Goal: Navigation & Orientation: Find specific page/section

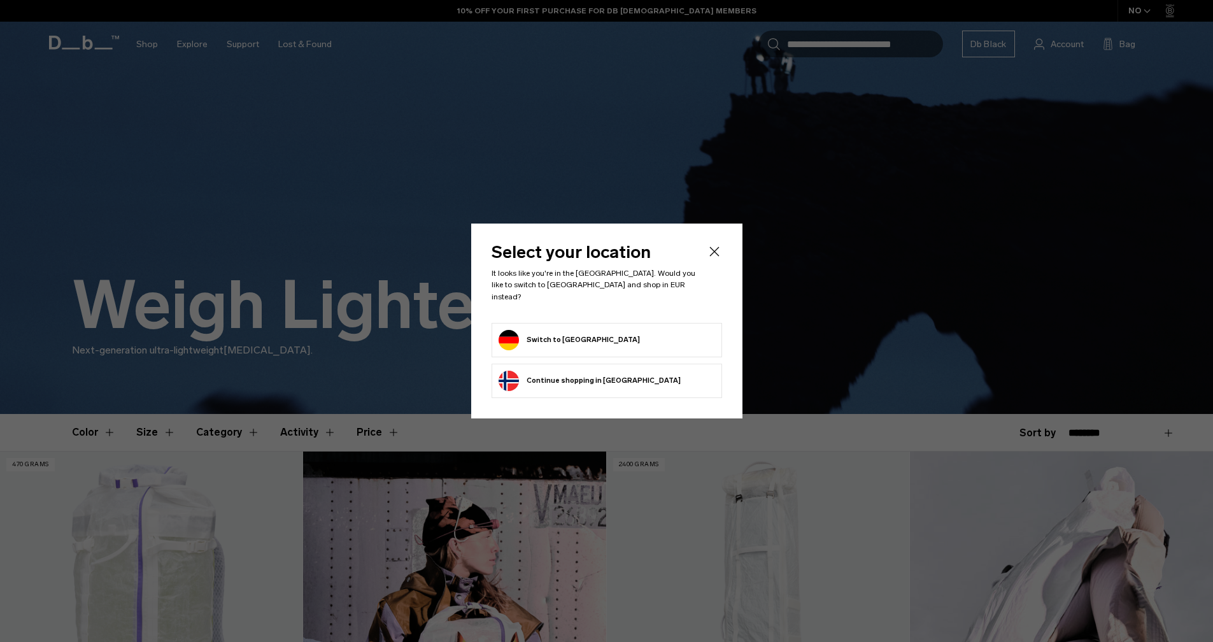
click at [709, 257] on icon "Close" at bounding box center [714, 251] width 15 height 15
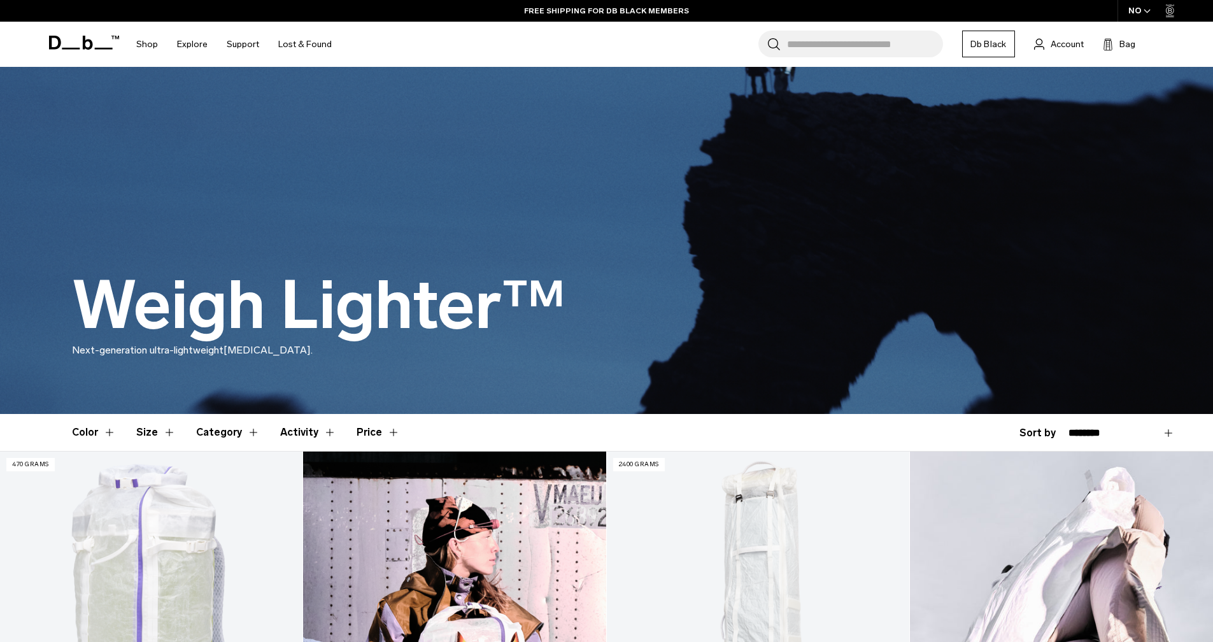
click at [1136, 10] on div "NO" at bounding box center [1140, 11] width 45 height 22
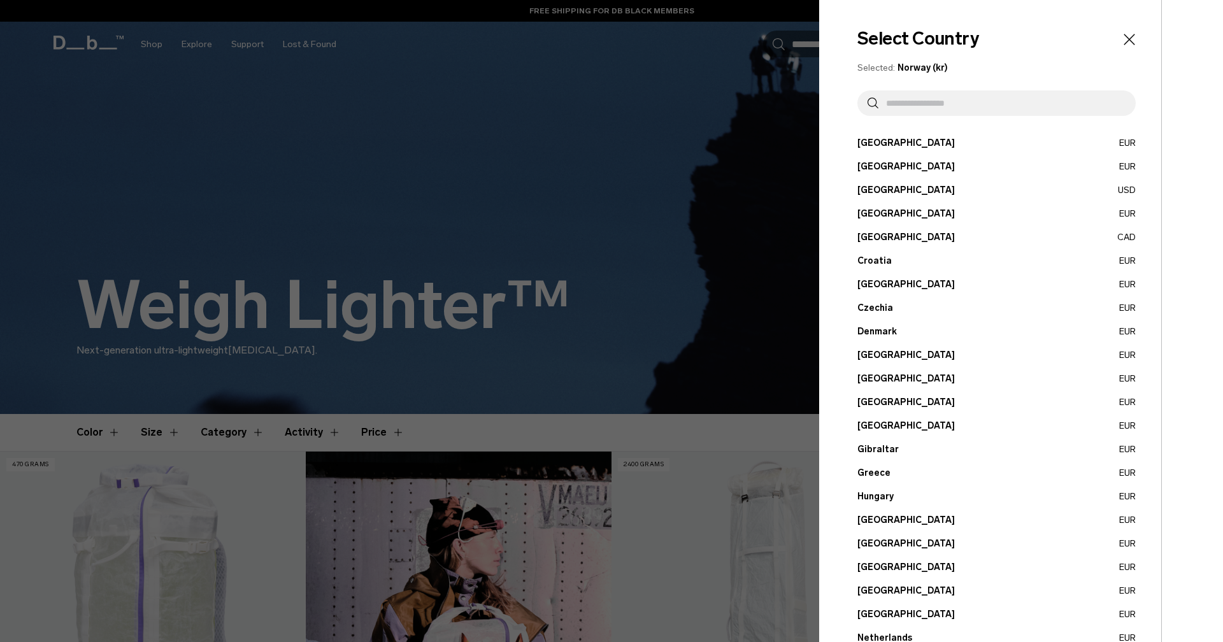
click at [915, 103] on input "text" at bounding box center [1001, 102] width 247 height 25
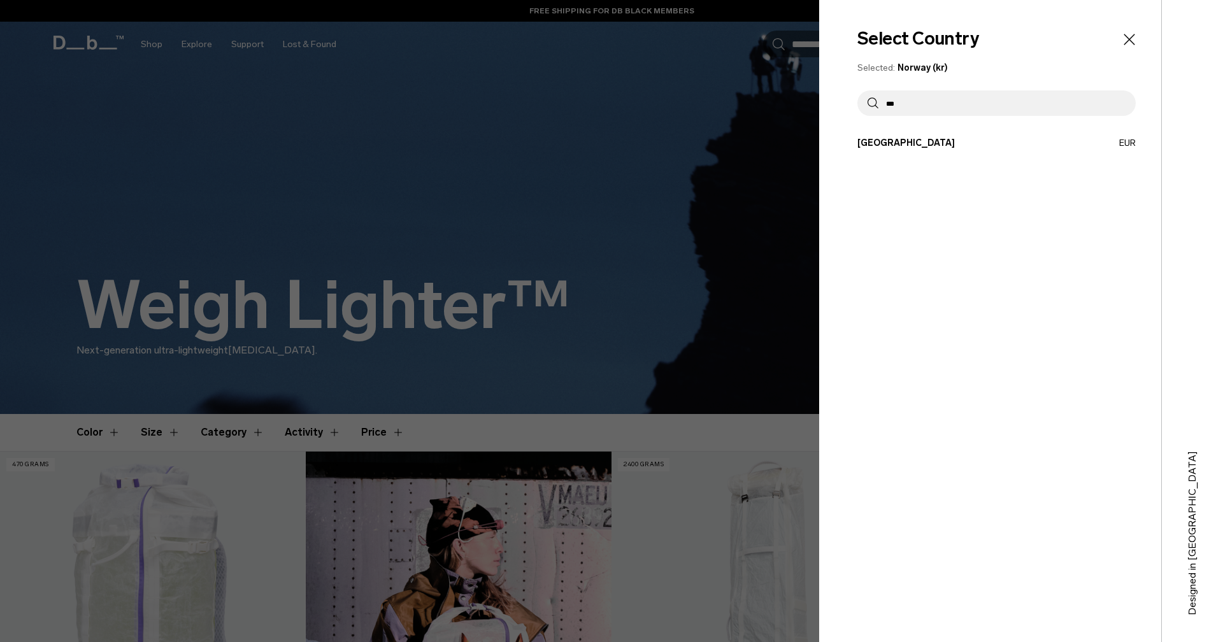
type input "***"
click at [906, 137] on button "Germany EUR" at bounding box center [996, 142] width 278 height 13
click at [891, 139] on button "Germany EUR" at bounding box center [996, 142] width 278 height 13
click at [887, 142] on button "Germany EUR" at bounding box center [996, 142] width 278 height 13
click at [878, 146] on button "Germany EUR" at bounding box center [996, 142] width 278 height 13
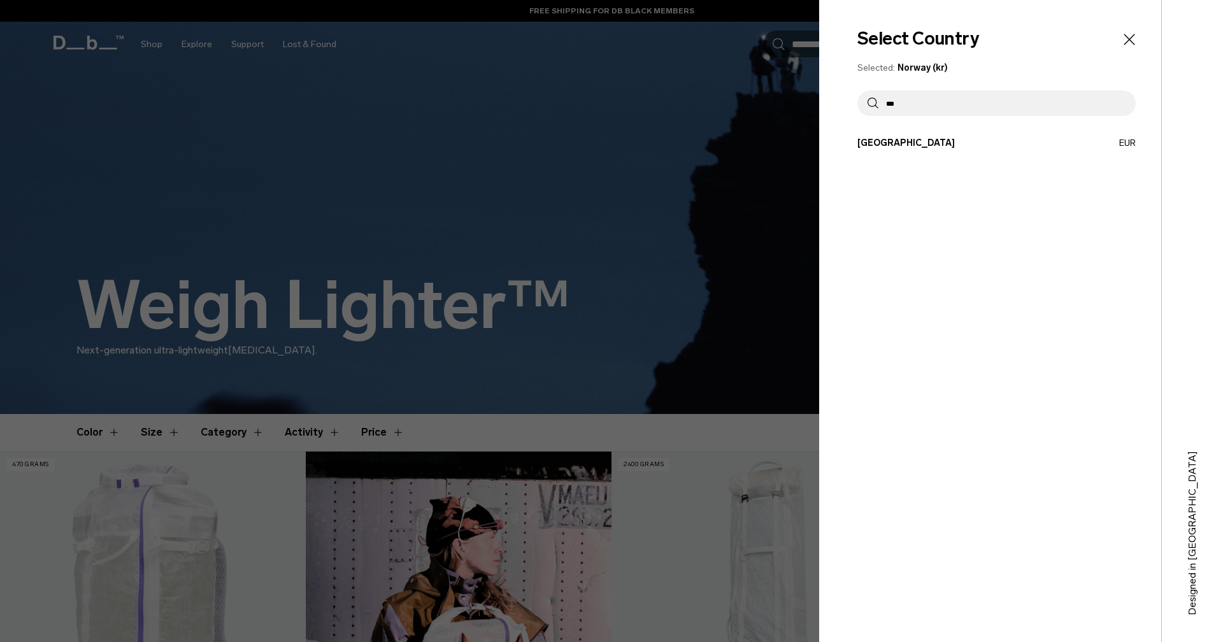
click at [878, 144] on button "Germany EUR" at bounding box center [996, 142] width 278 height 13
click at [1124, 143] on button "Germany EUR" at bounding box center [996, 142] width 278 height 13
click at [1128, 144] on button "Germany EUR" at bounding box center [996, 142] width 278 height 13
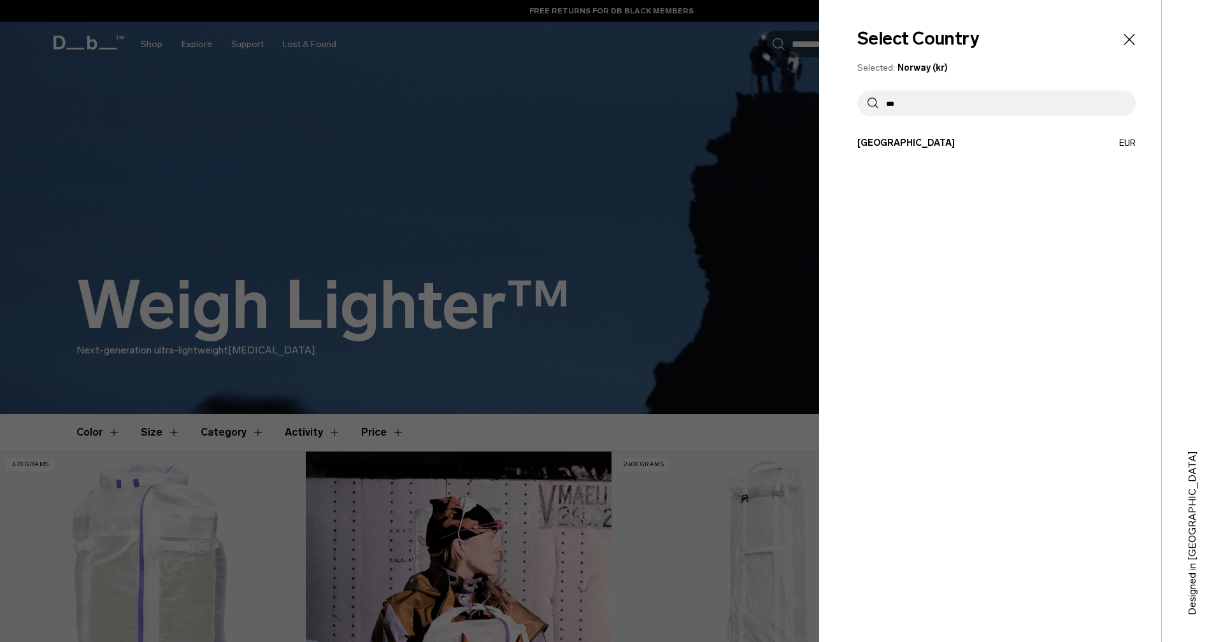
click at [884, 145] on button "Germany EUR" at bounding box center [996, 142] width 278 height 13
drag, startPoint x: 884, startPoint y: 146, endPoint x: 990, endPoint y: 115, distance: 110.2
click at [884, 146] on button "Germany EUR" at bounding box center [996, 142] width 278 height 13
click at [1136, 38] on icon "Close" at bounding box center [1129, 40] width 18 height 18
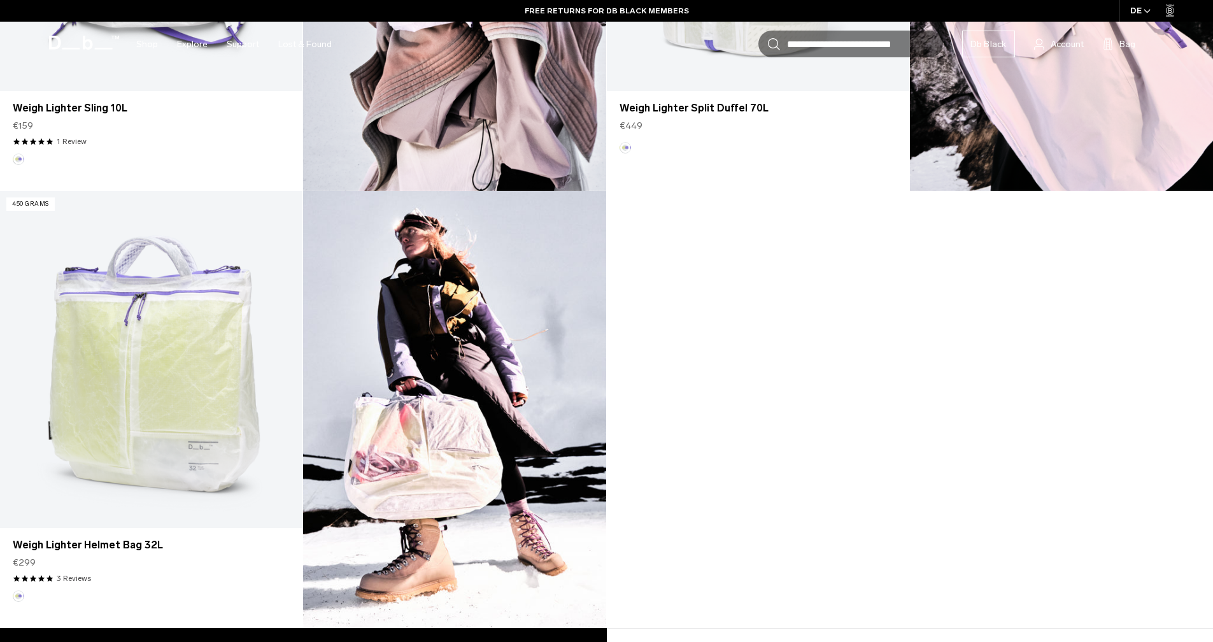
scroll to position [1686, 0]
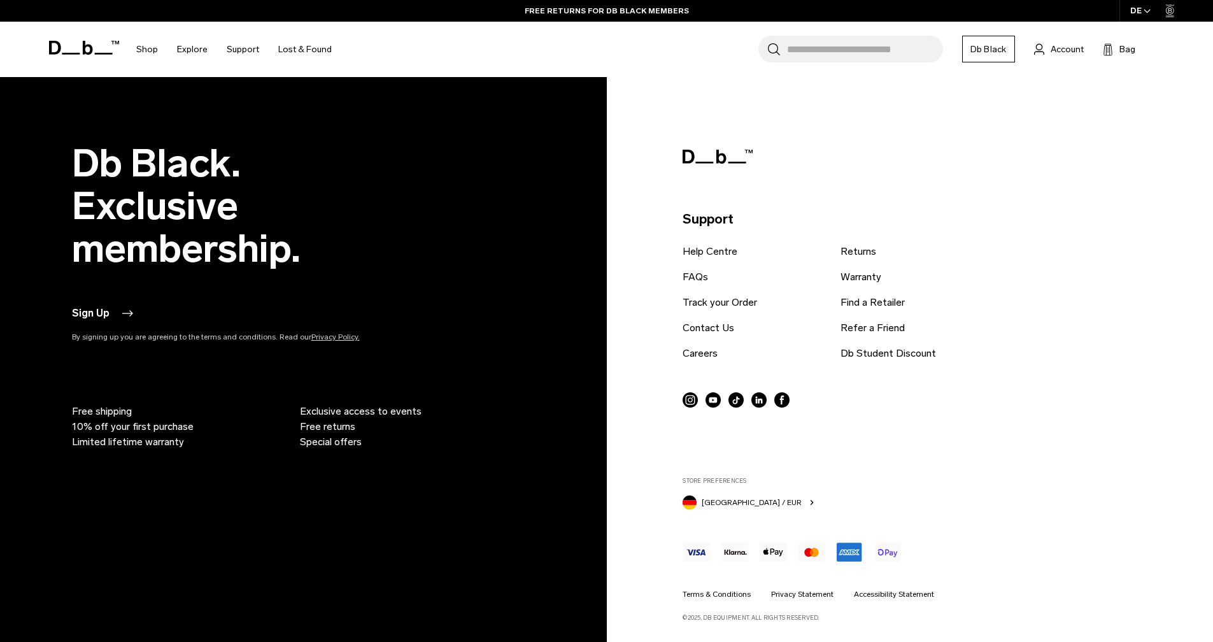
click at [728, 158] on icon at bounding box center [718, 157] width 70 height 14
click at [720, 158] on icon at bounding box center [718, 157] width 70 height 14
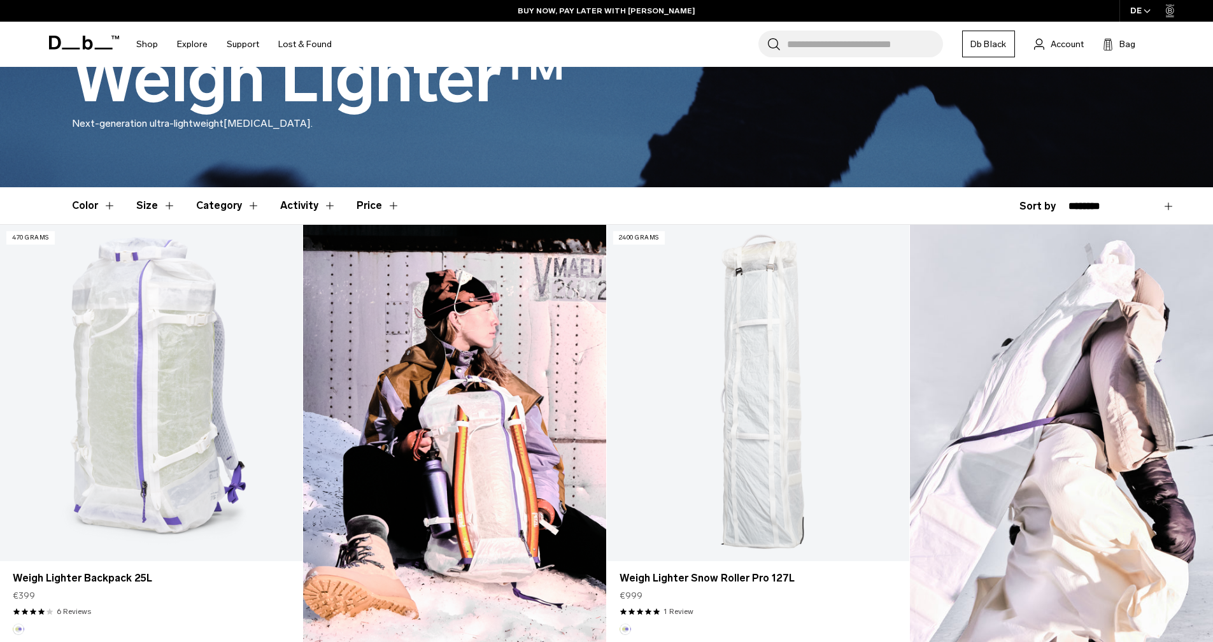
scroll to position [0, 0]
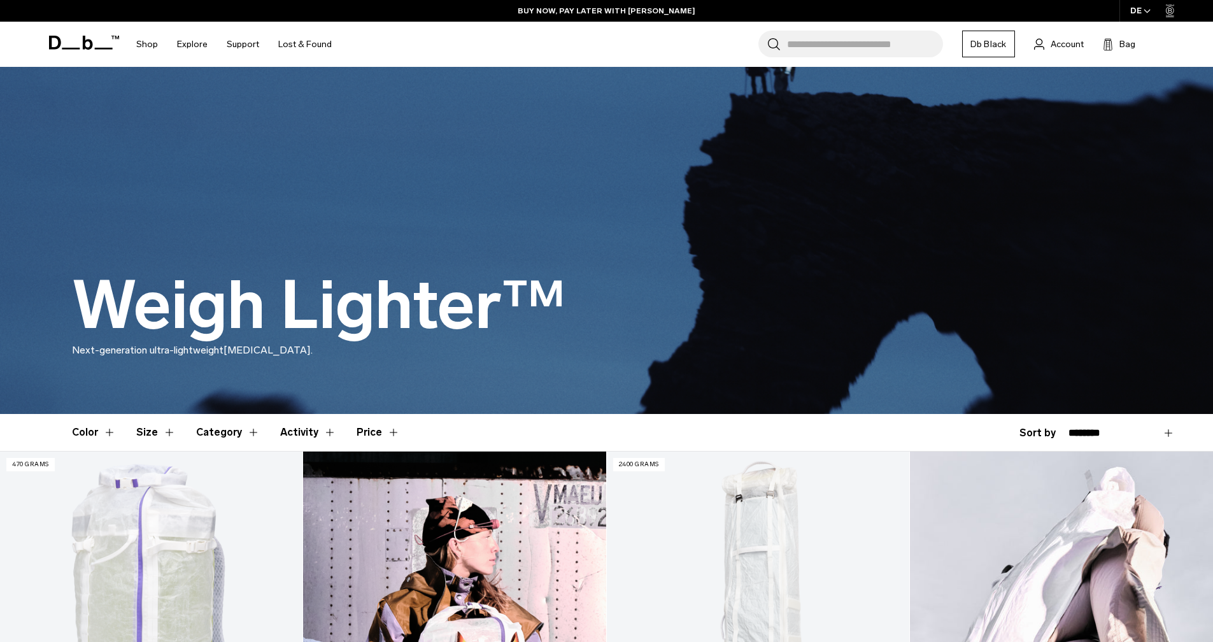
click at [76, 42] on icon at bounding box center [84, 43] width 70 height 14
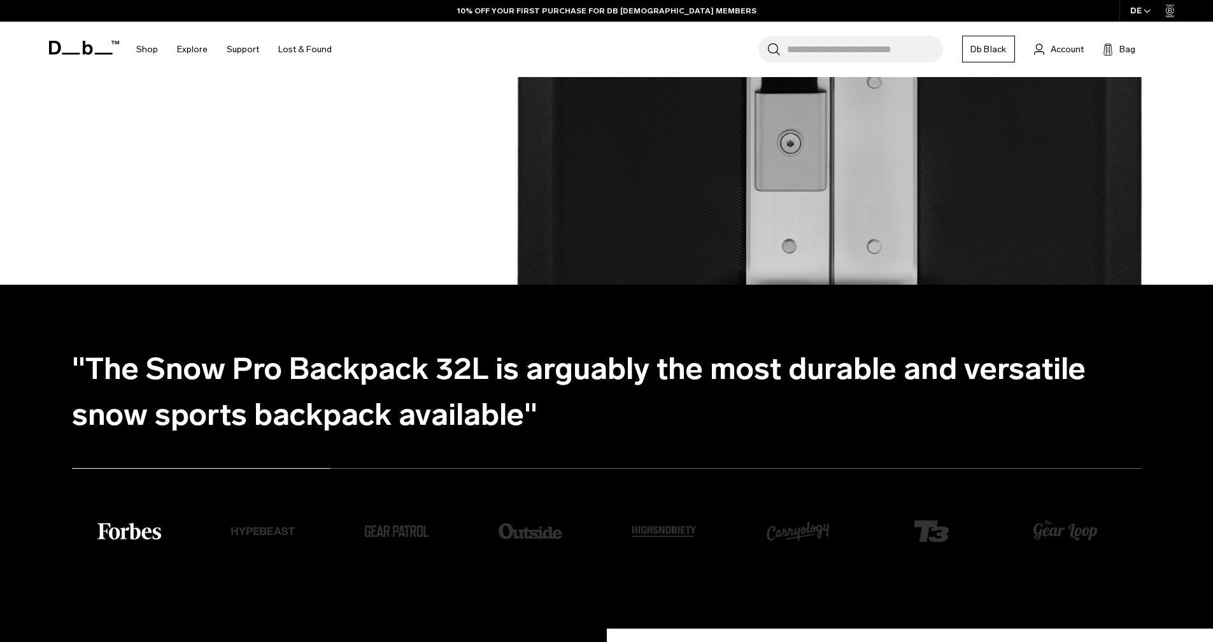
scroll to position [3689, 0]
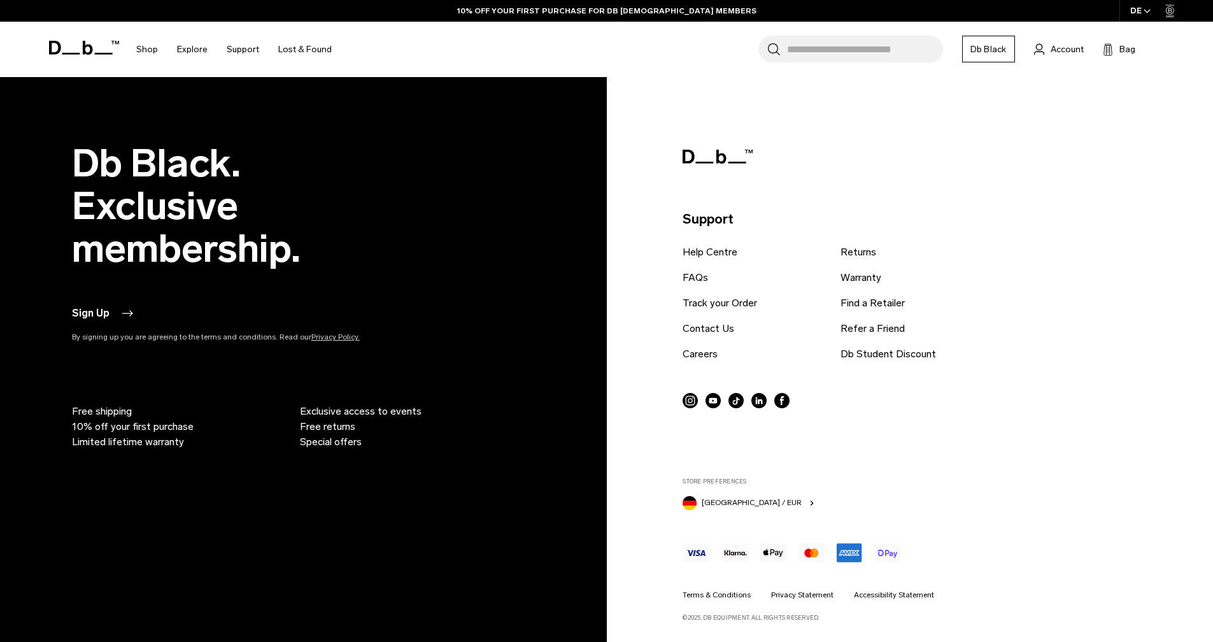
click at [706, 153] on icon at bounding box center [718, 157] width 70 height 14
click at [721, 160] on icon at bounding box center [718, 157] width 70 height 14
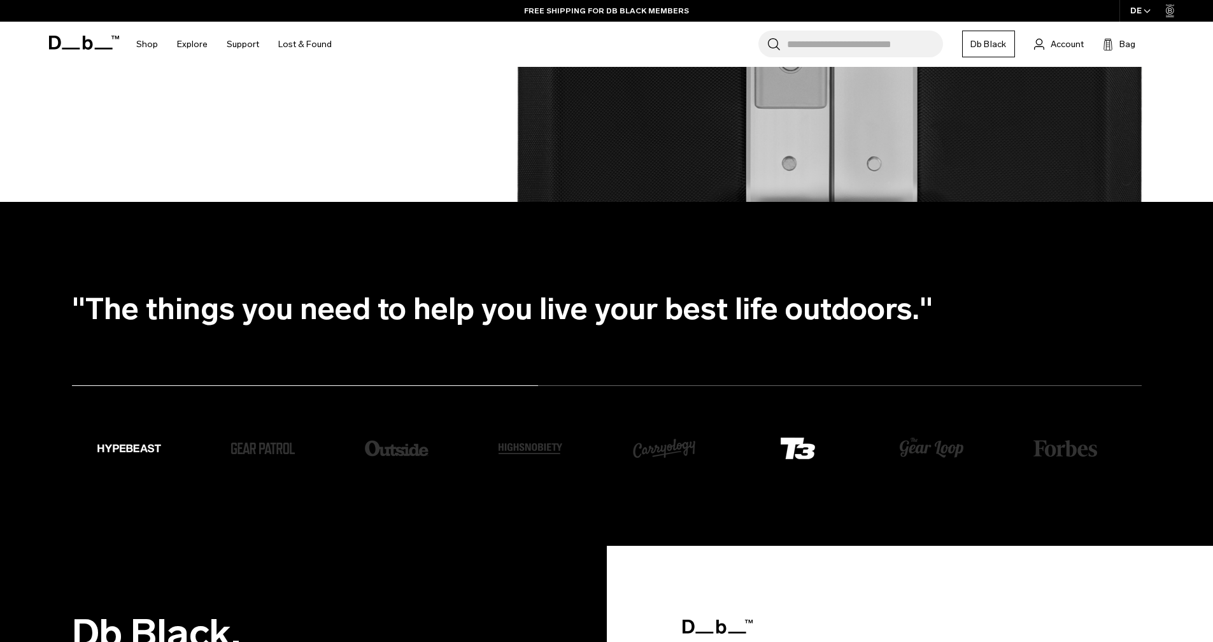
scroll to position [3338, 0]
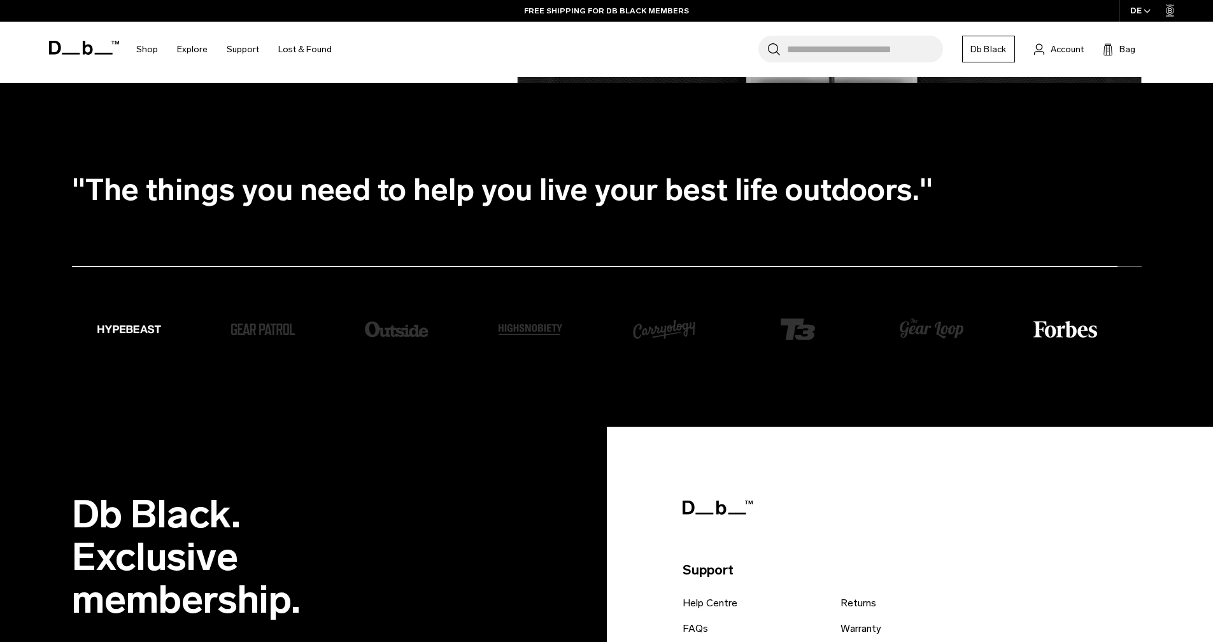
click at [1059, 334] on img "1 / 8" at bounding box center [1066, 329] width 64 height 17
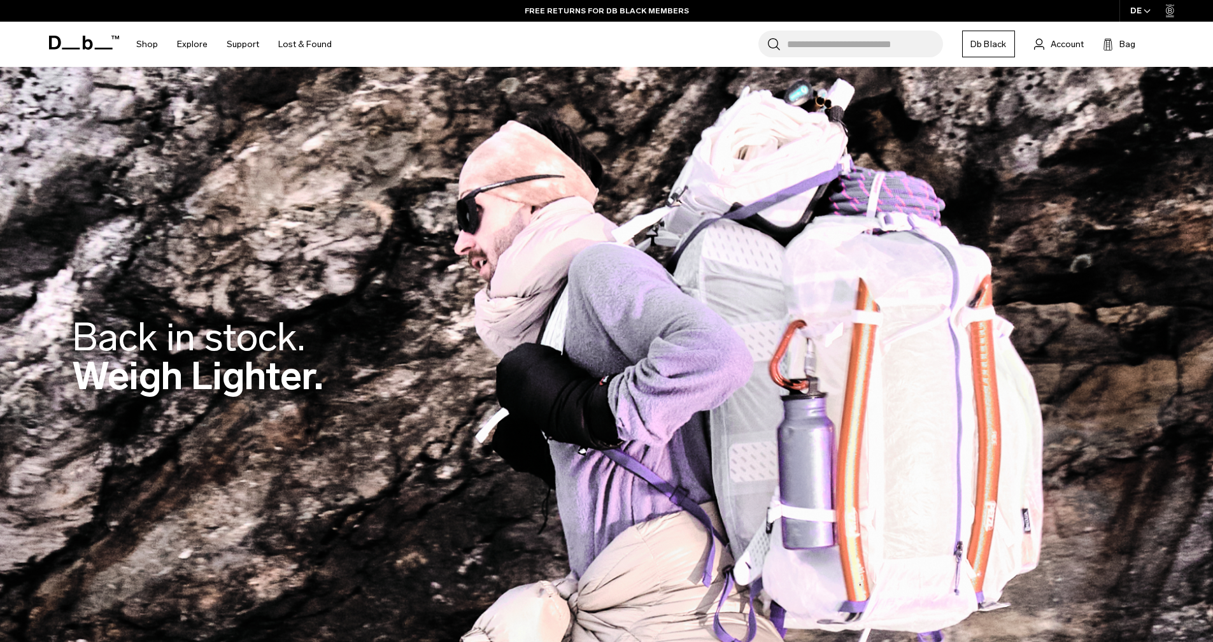
scroll to position [0, 0]
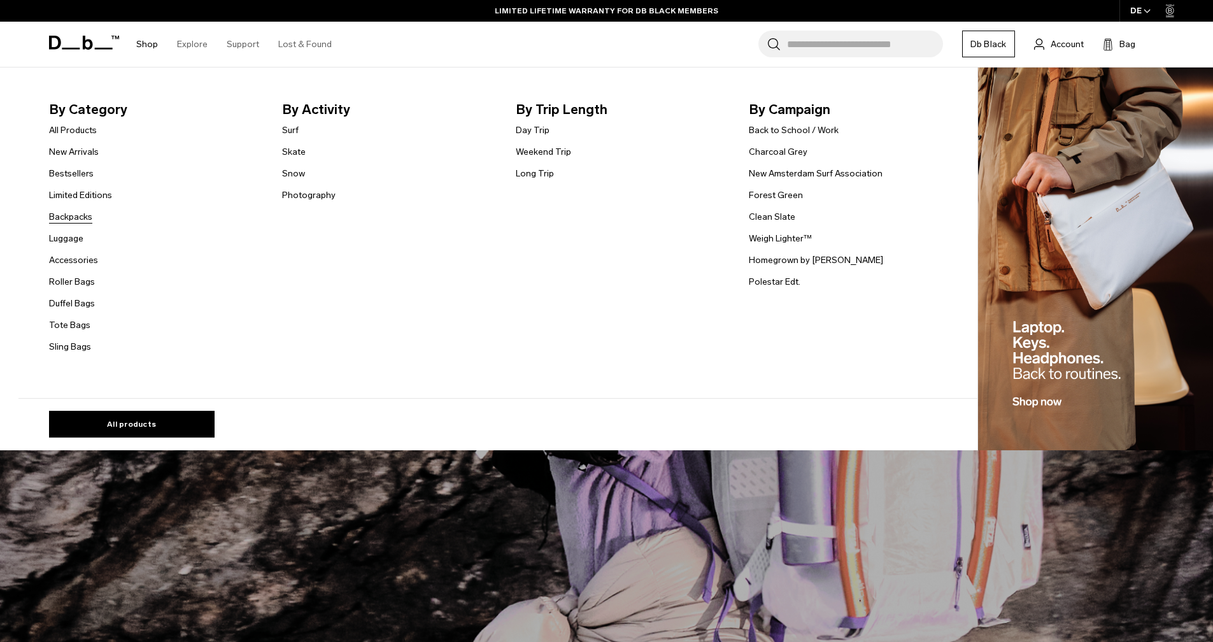
click at [76, 216] on link "Backpacks" at bounding box center [70, 216] width 43 height 13
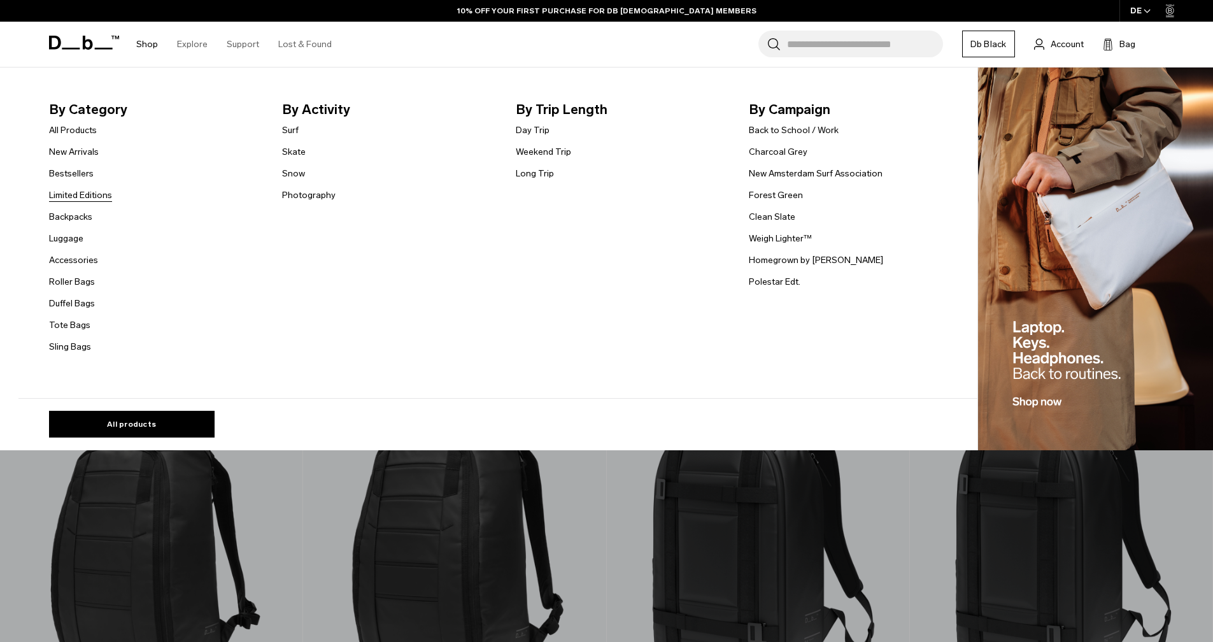
click at [79, 197] on link "Limited Editions" at bounding box center [80, 195] width 63 height 13
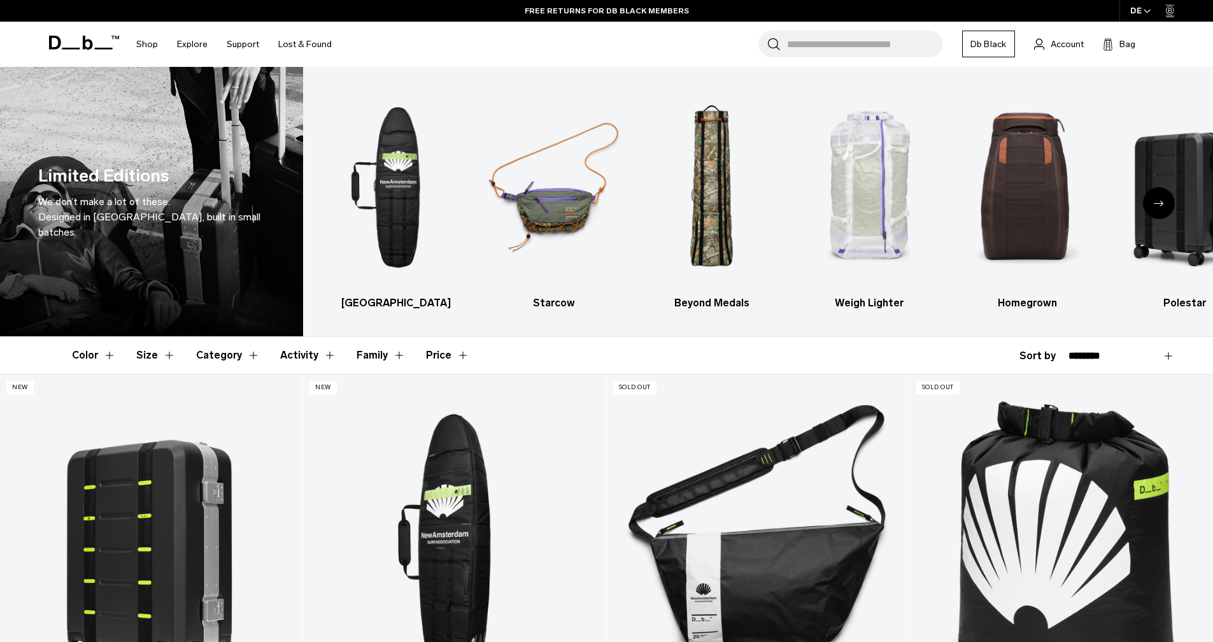
click at [1162, 206] on div "Next slide" at bounding box center [1159, 203] width 32 height 32
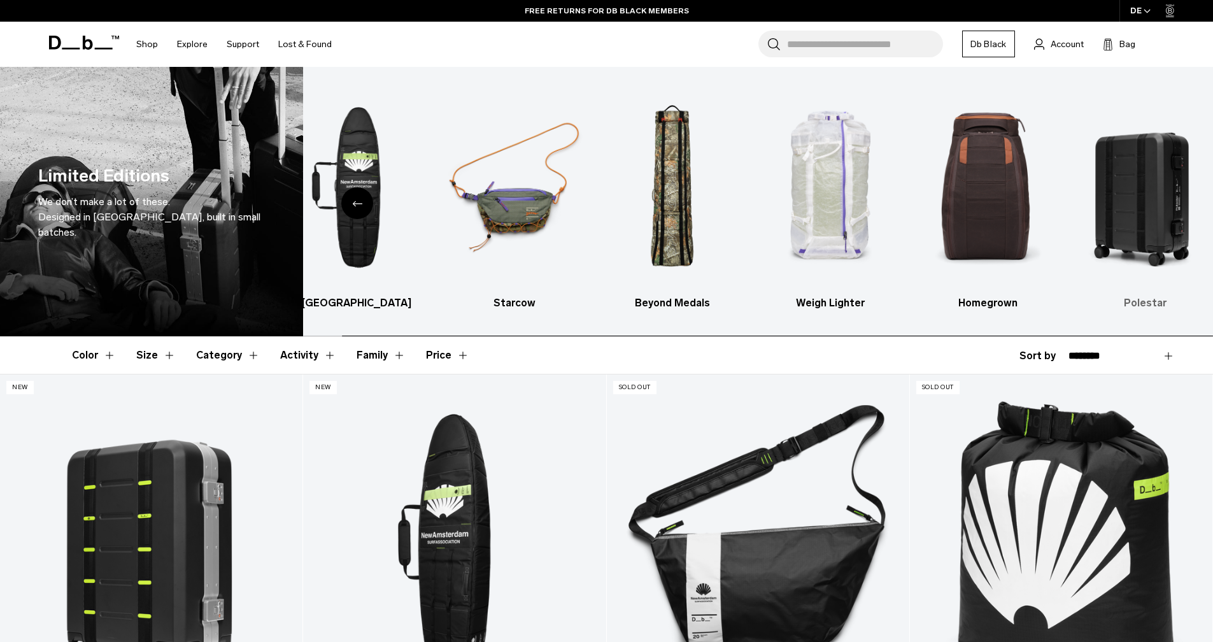
click at [1143, 208] on img "6 / 6" at bounding box center [1146, 187] width 136 height 203
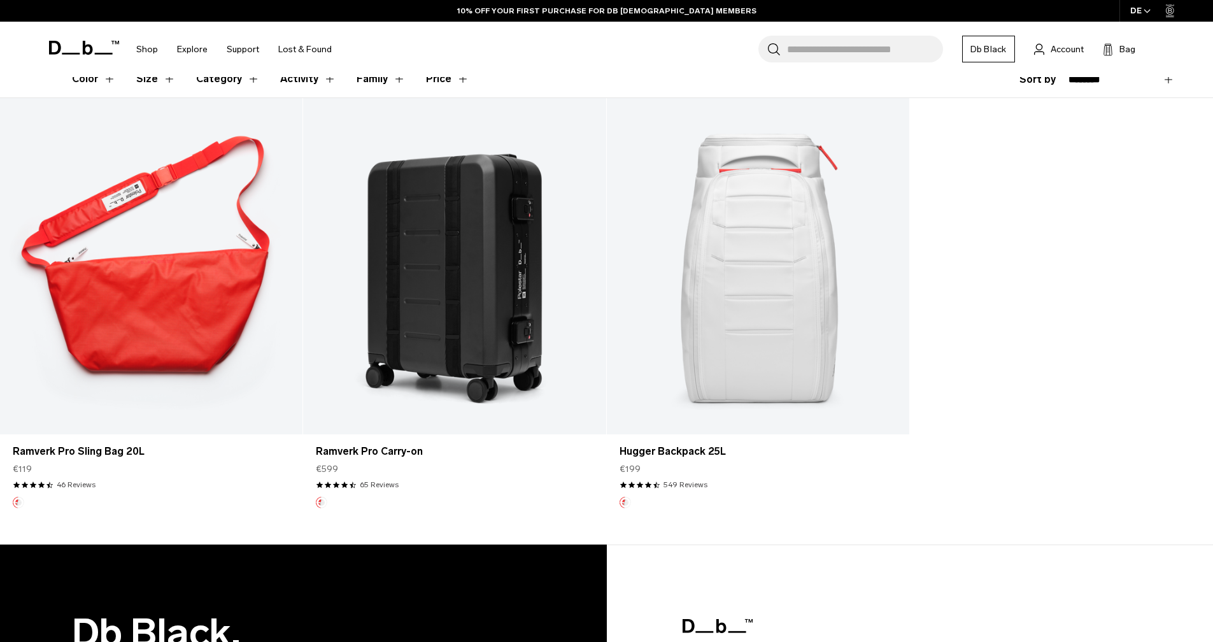
scroll to position [309, 0]
